Goal: Navigation & Orientation: Find specific page/section

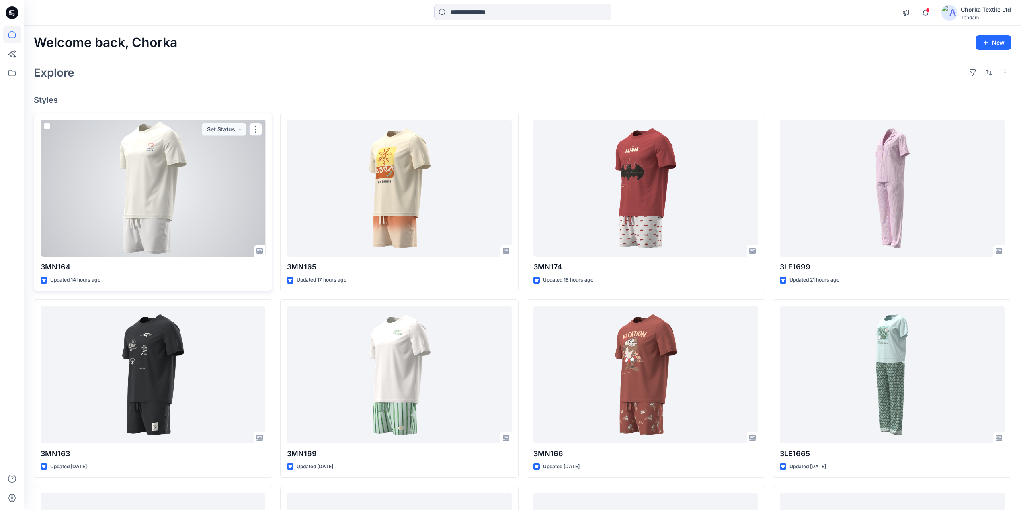
click at [167, 170] on div at bounding box center [153, 188] width 225 height 137
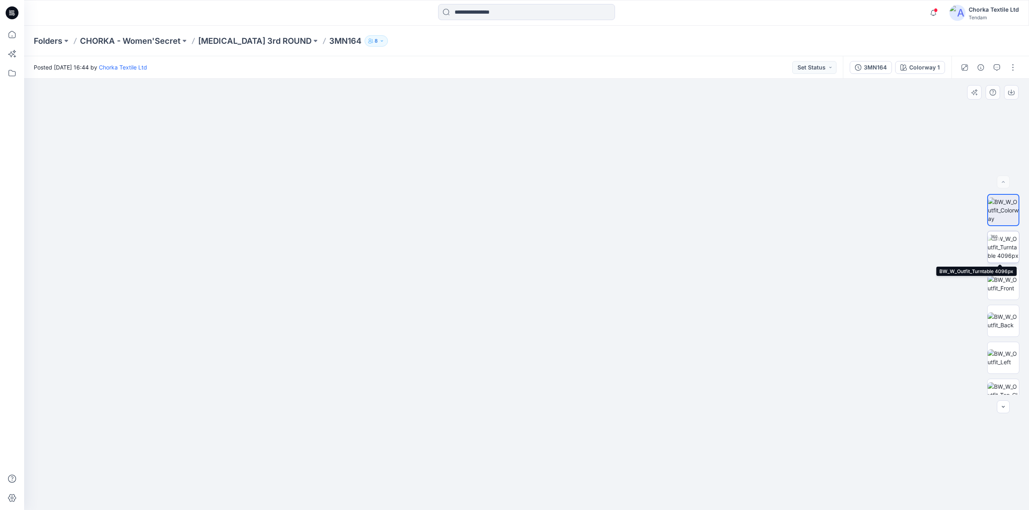
click at [1005, 248] on img at bounding box center [1002, 247] width 31 height 25
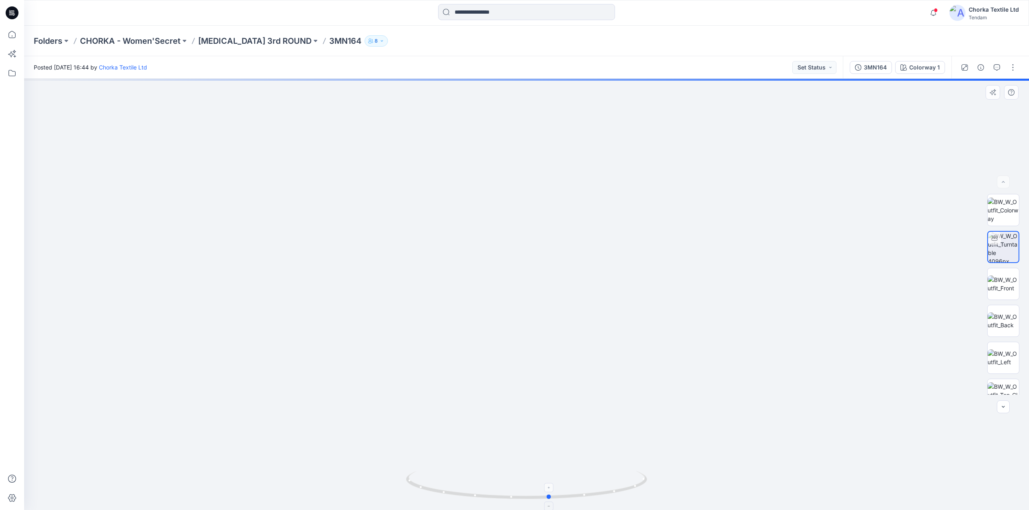
drag, startPoint x: 612, startPoint y: 494, endPoint x: 636, endPoint y: 489, distance: 23.8
click at [636, 489] on icon at bounding box center [527, 486] width 243 height 30
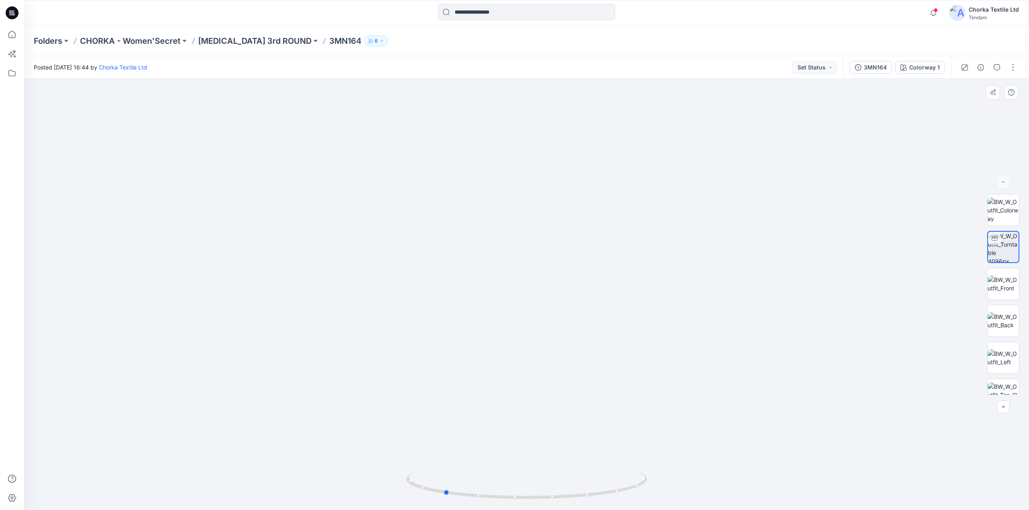
drag, startPoint x: 519, startPoint y: 500, endPoint x: 649, endPoint y: 458, distance: 136.7
click at [649, 458] on div at bounding box center [526, 295] width 1004 height 432
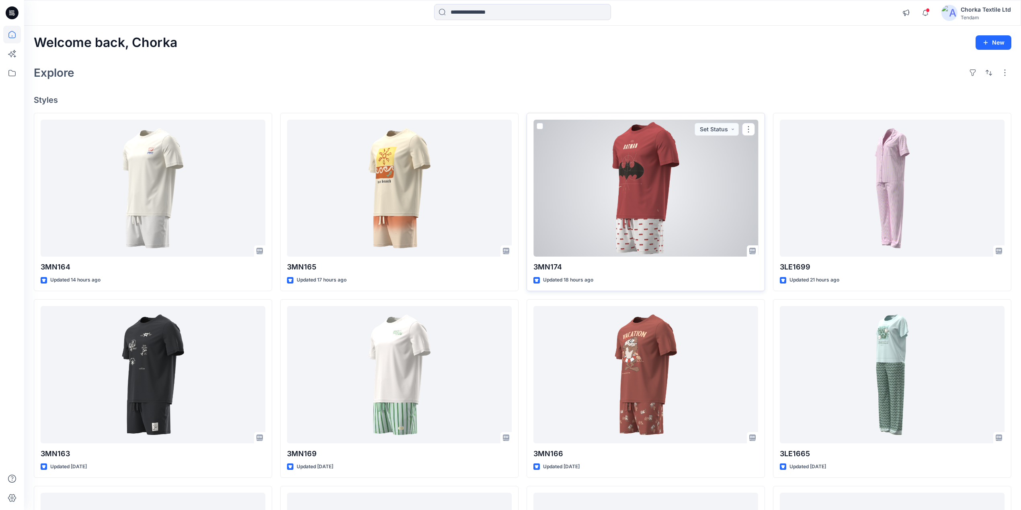
click at [653, 186] on div at bounding box center [645, 188] width 225 height 137
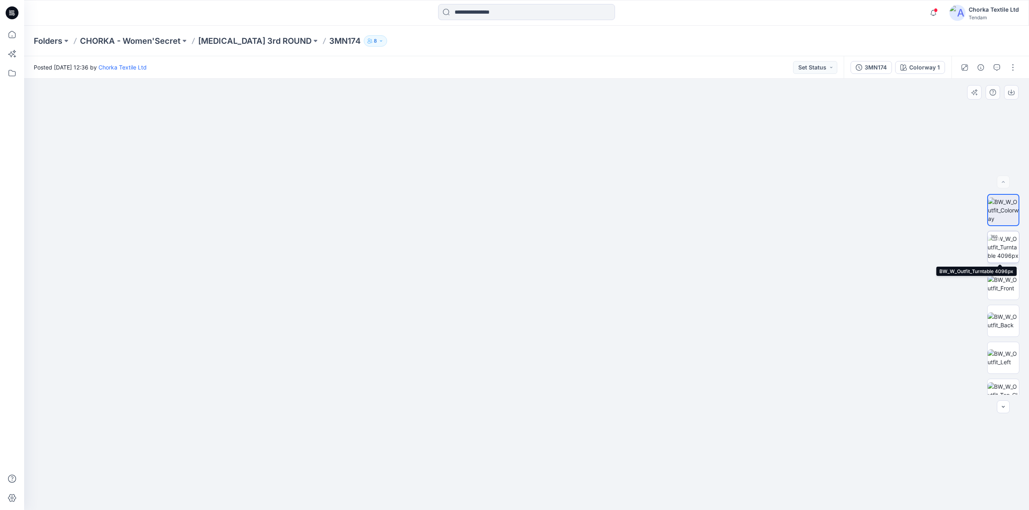
click at [995, 243] on div at bounding box center [993, 237] width 13 height 13
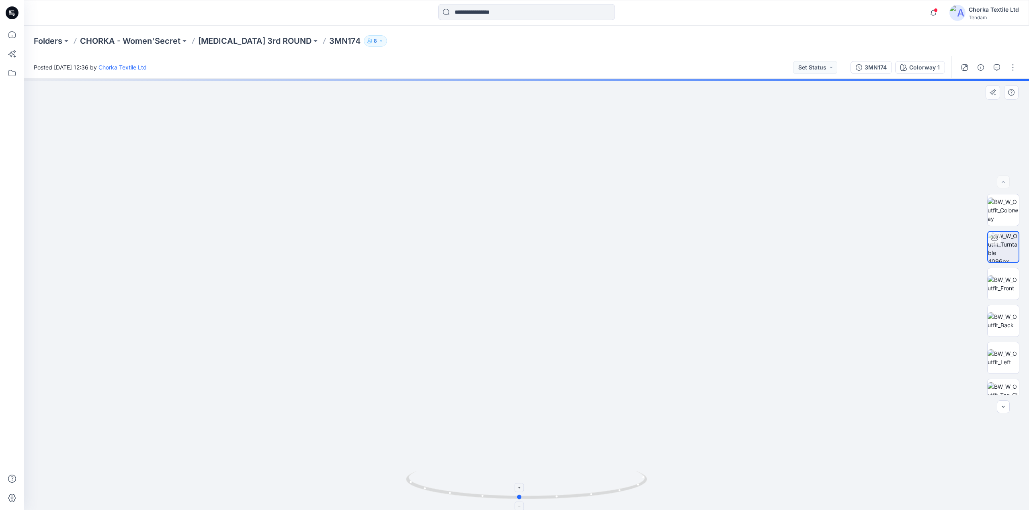
drag, startPoint x: 479, startPoint y: 500, endPoint x: 472, endPoint y: 488, distance: 14.4
click at [472, 488] on icon at bounding box center [527, 486] width 243 height 30
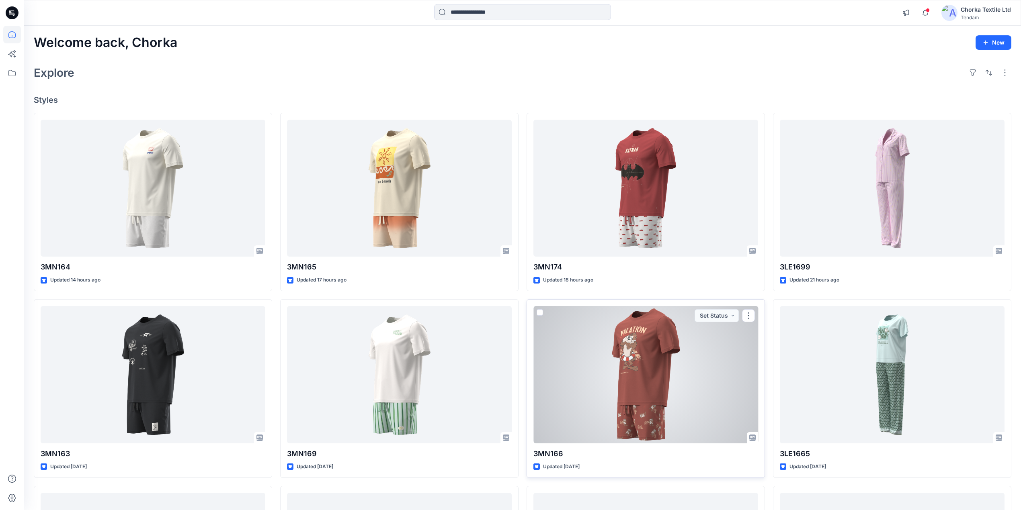
click at [634, 388] on div at bounding box center [645, 374] width 225 height 137
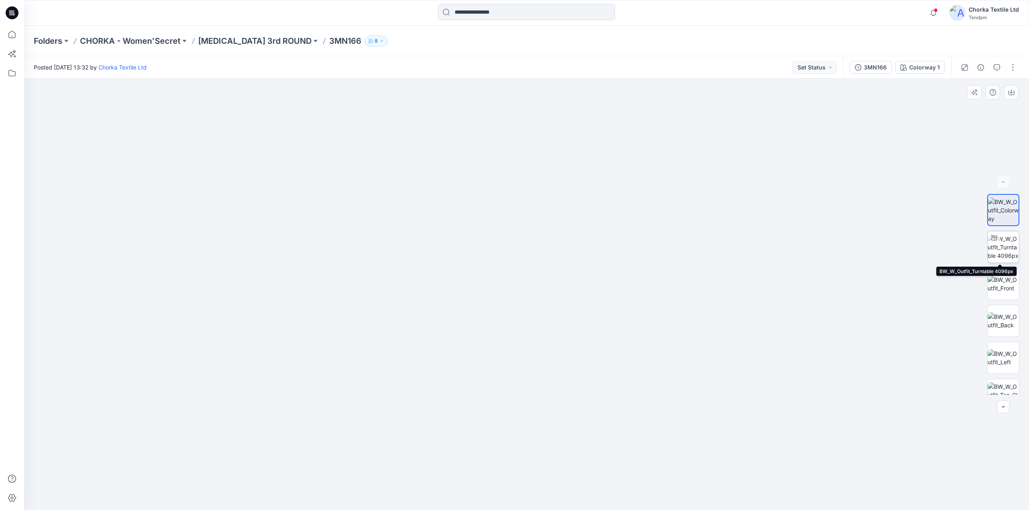
drag, startPoint x: 1010, startPoint y: 246, endPoint x: 1003, endPoint y: 246, distance: 6.8
click at [1005, 246] on img at bounding box center [1002, 247] width 31 height 25
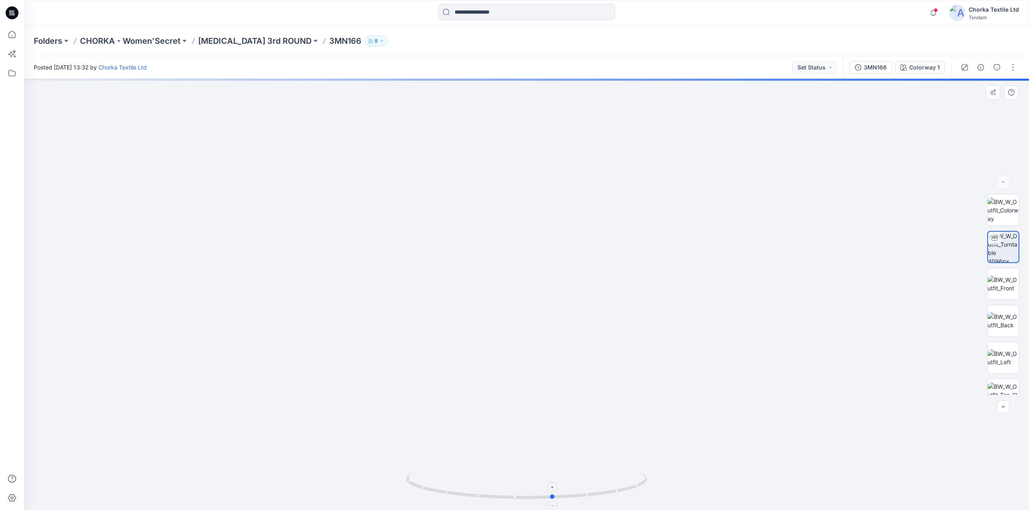
drag, startPoint x: 440, startPoint y: 495, endPoint x: 475, endPoint y: 475, distance: 40.9
click at [466, 474] on icon at bounding box center [527, 486] width 243 height 30
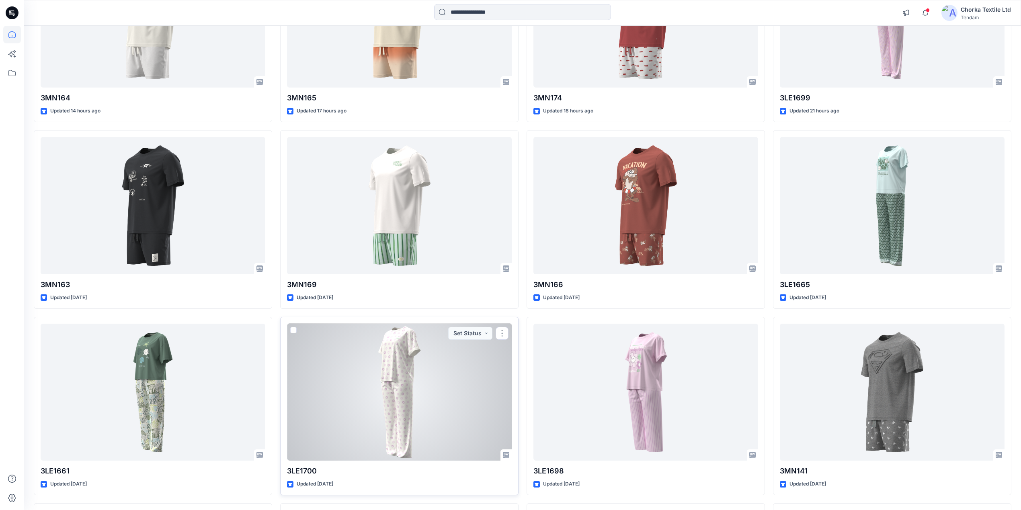
scroll to position [161, 0]
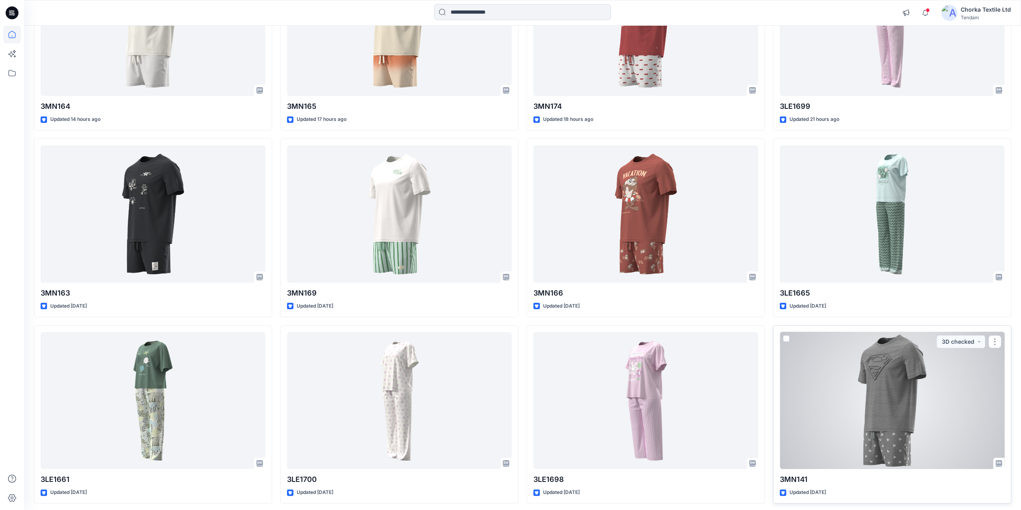
click at [894, 400] on div at bounding box center [891, 400] width 225 height 137
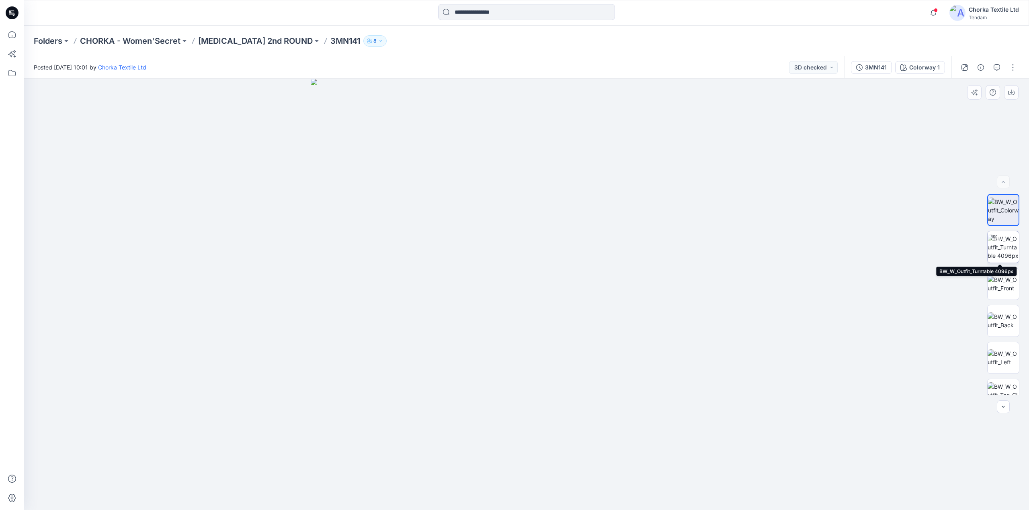
click at [1006, 246] on img at bounding box center [1002, 247] width 31 height 25
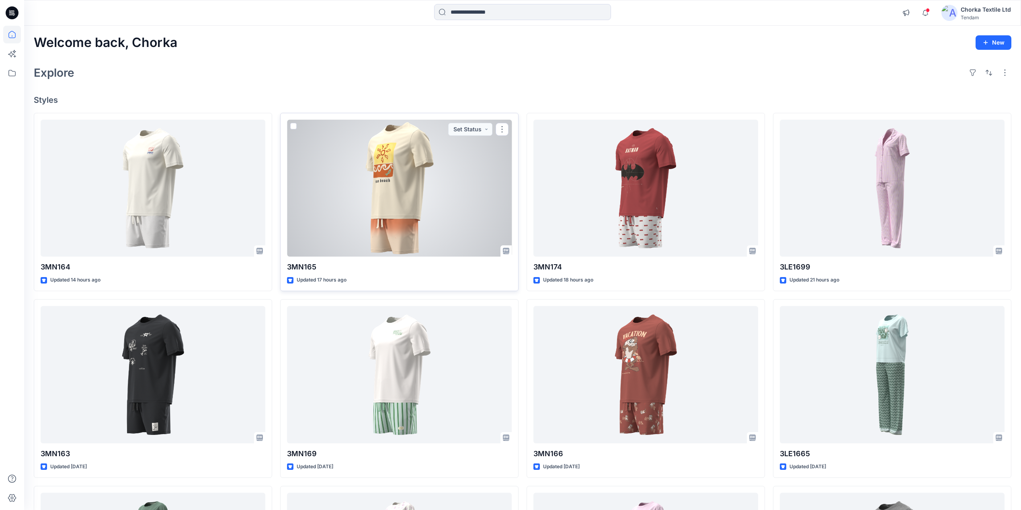
click at [411, 194] on div at bounding box center [399, 188] width 225 height 137
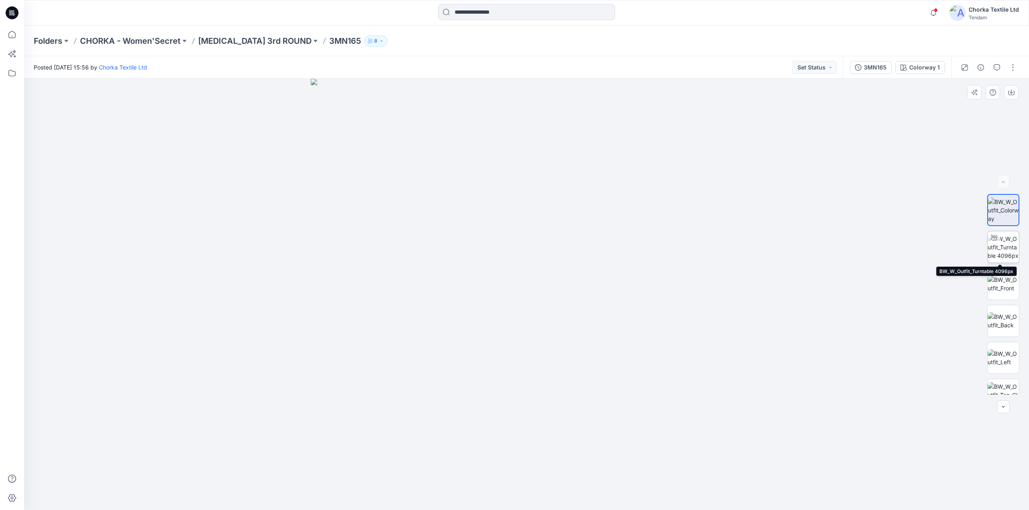
click at [1001, 250] on img at bounding box center [1002, 247] width 31 height 25
drag, startPoint x: 621, startPoint y: 493, endPoint x: 627, endPoint y: 477, distance: 17.2
click at [627, 477] on icon at bounding box center [527, 486] width 243 height 30
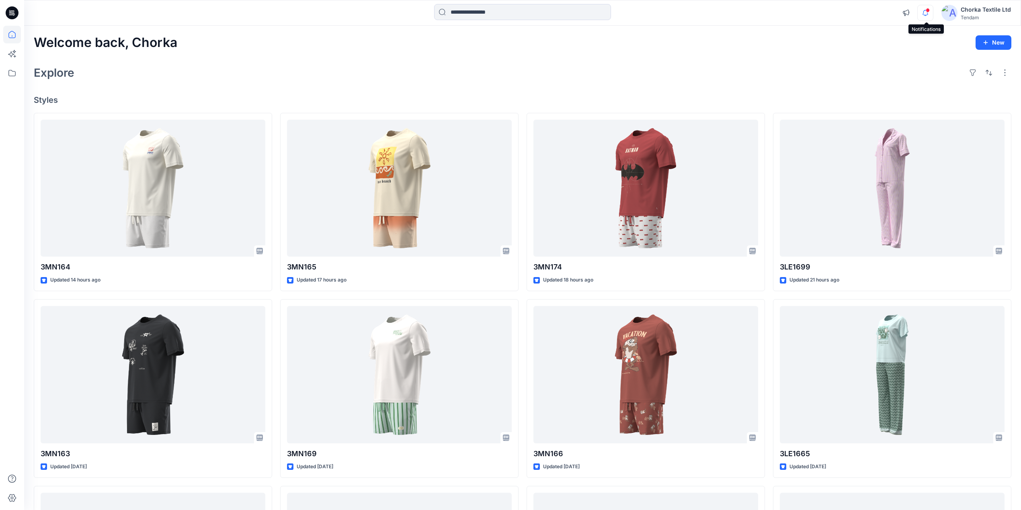
click at [923, 10] on icon "button" at bounding box center [924, 13] width 15 height 16
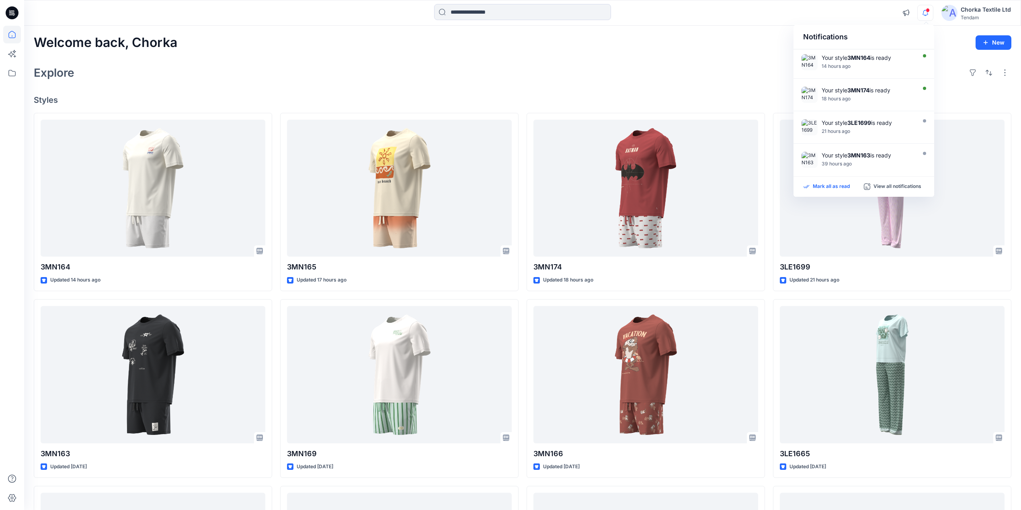
click at [823, 186] on p "Mark all as read" at bounding box center [830, 186] width 37 height 7
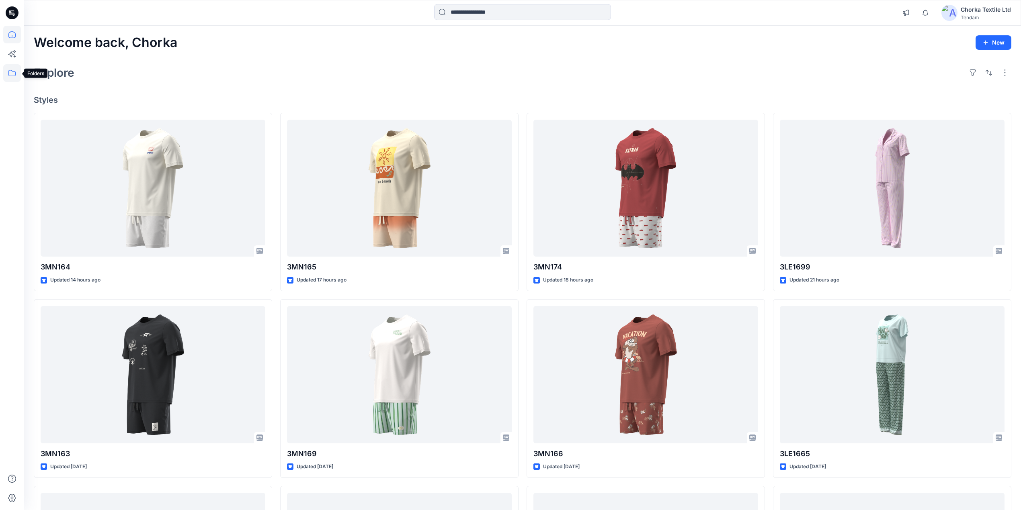
click at [13, 72] on icon at bounding box center [12, 73] width 18 height 18
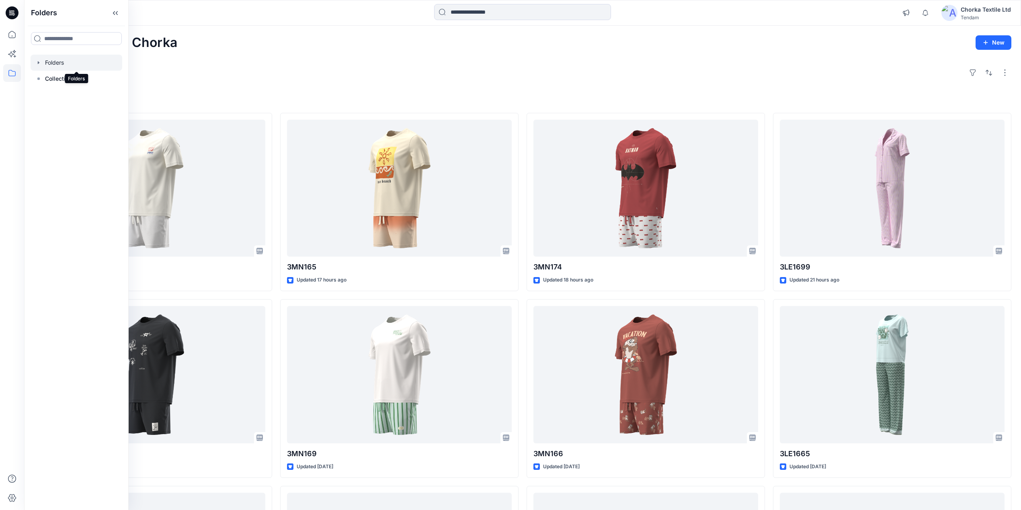
click at [62, 61] on div at bounding box center [77, 63] width 92 height 16
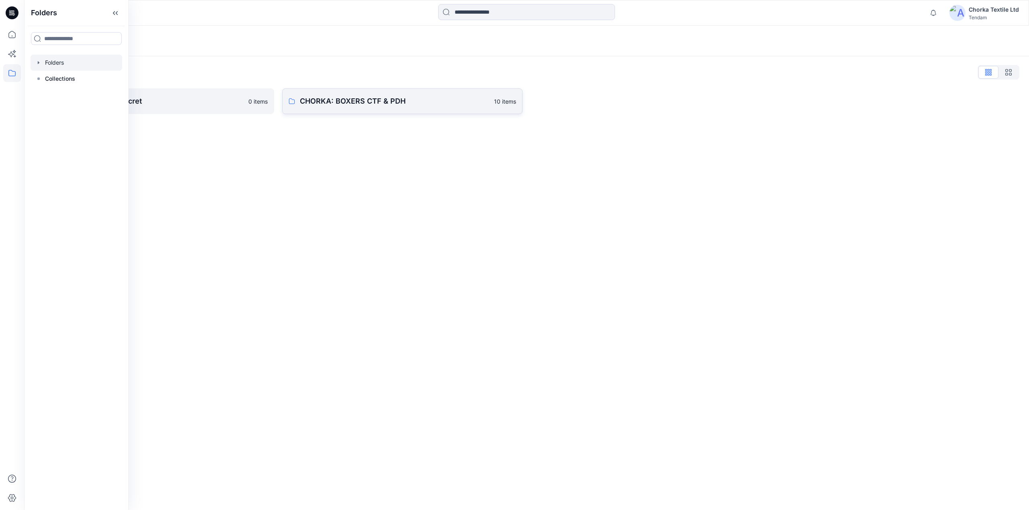
click at [365, 106] on p "CHORKA: BOXERS CTF & PDH" at bounding box center [394, 101] width 189 height 11
click at [132, 102] on p "CHORKA - Women'Secret" at bounding box center [147, 101] width 192 height 11
